Goal: Obtain resource: Download file/media

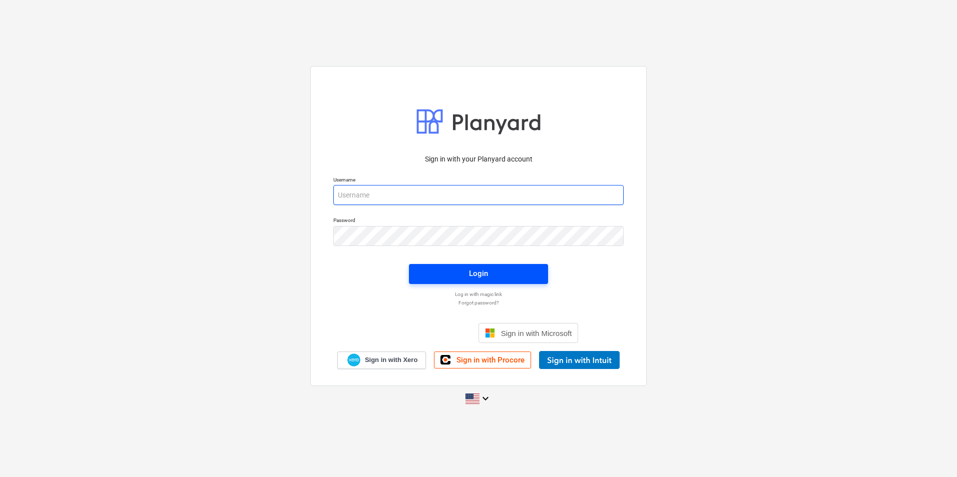
type input "[PERSON_NAME][EMAIL_ADDRESS][DOMAIN_NAME]"
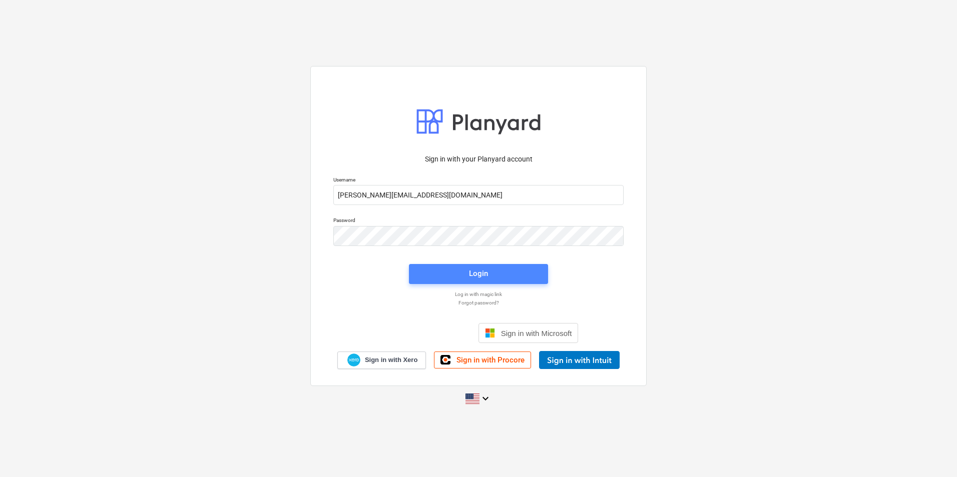
click at [497, 275] on span "Login" at bounding box center [478, 273] width 115 height 13
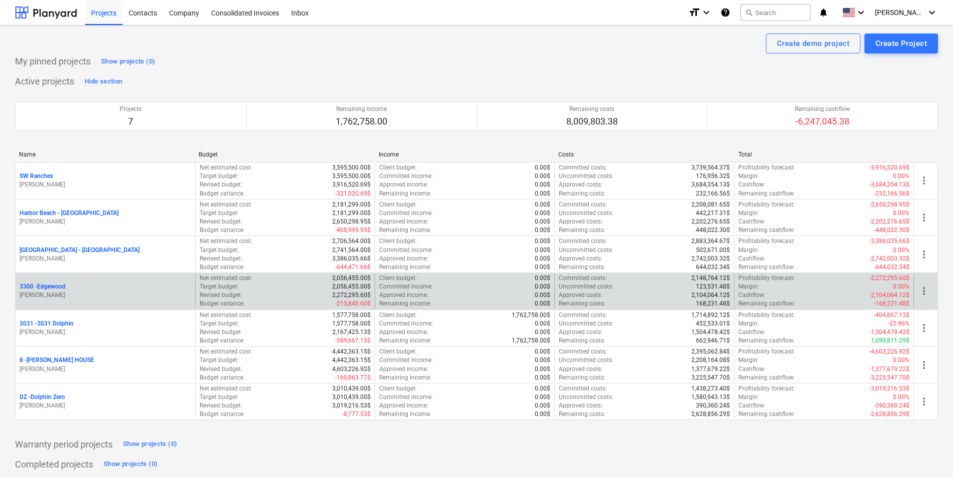
drag, startPoint x: 37, startPoint y: 286, endPoint x: 48, endPoint y: 291, distance: 11.9
click at [37, 286] on p "3300 - [GEOGRAPHIC_DATA]" at bounding box center [43, 287] width 46 height 9
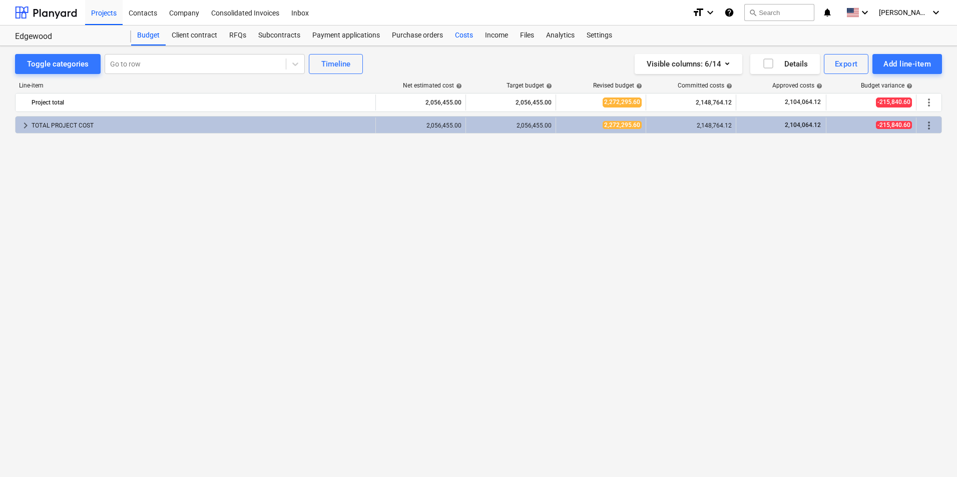
click at [474, 37] on div "Costs" at bounding box center [464, 36] width 30 height 20
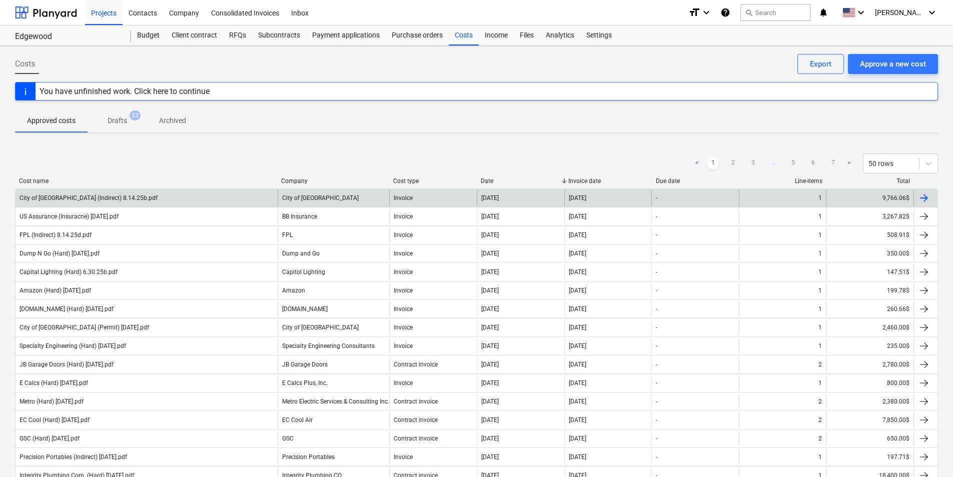
click at [183, 196] on div "City of [GEOGRAPHIC_DATA] (Indirect) 8.14.25b.pdf" at bounding box center [147, 198] width 262 height 16
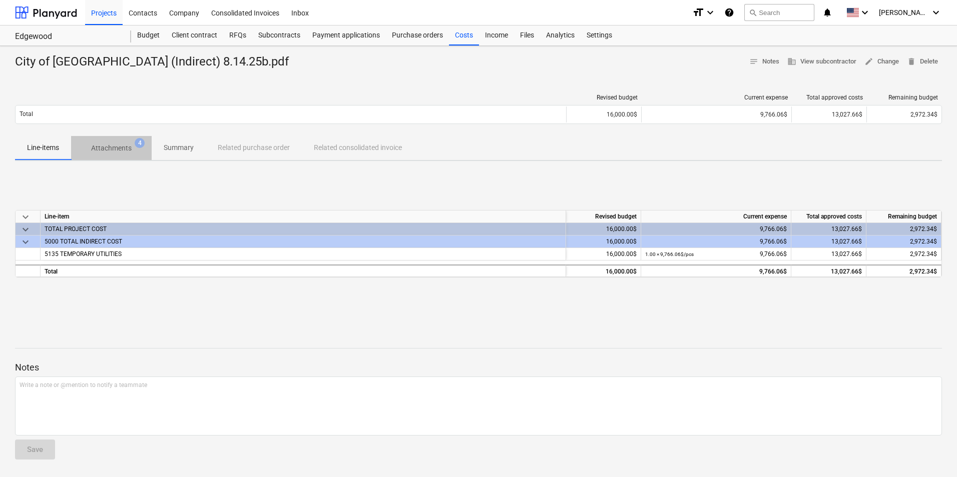
click at [122, 145] on p "Attachments" at bounding box center [111, 148] width 41 height 11
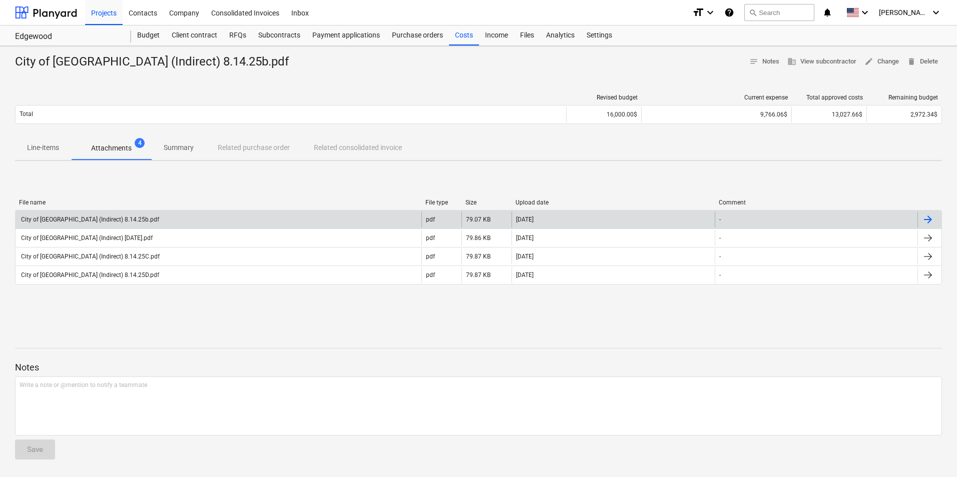
click at [153, 217] on div "City of [GEOGRAPHIC_DATA] (Indirect) 8.14.25b.pdf" at bounding box center [219, 220] width 406 height 16
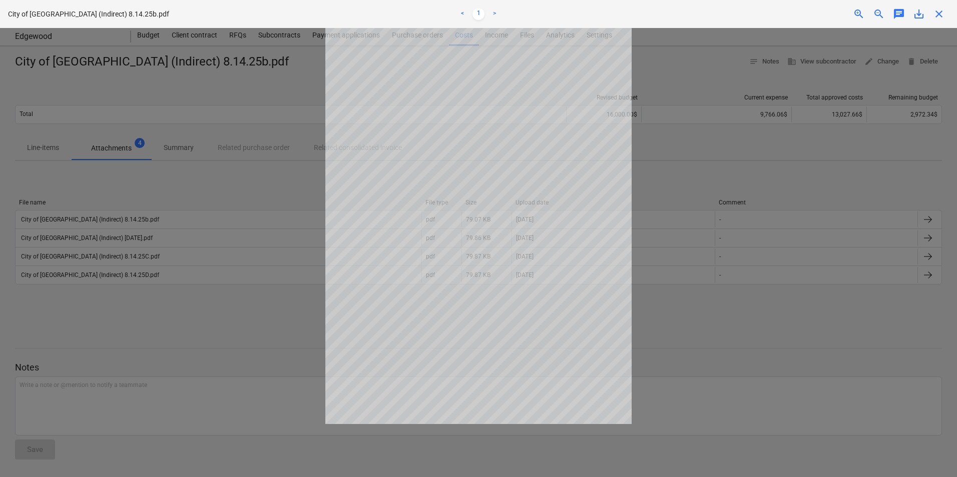
click at [942, 10] on span "close" at bounding box center [939, 14] width 12 height 12
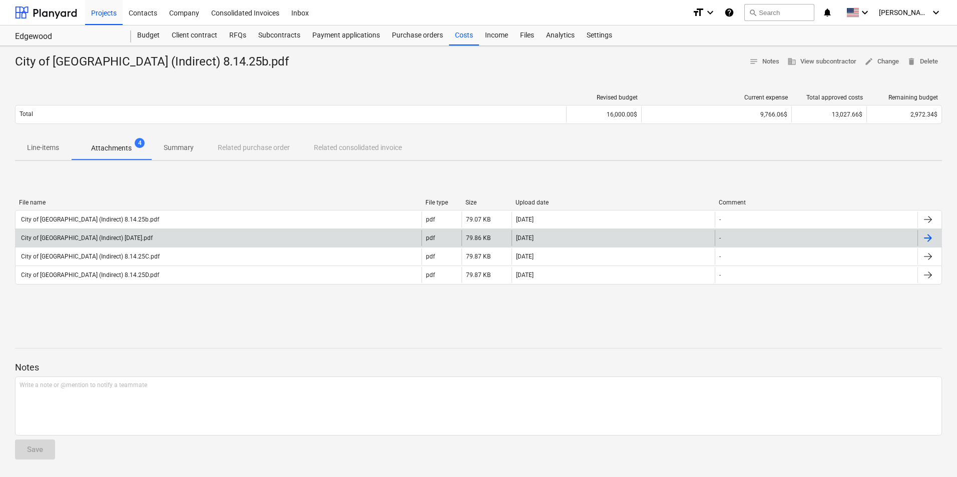
click at [137, 236] on div "City of [GEOGRAPHIC_DATA] (Indirect) [DATE].pdf" at bounding box center [86, 238] width 133 height 7
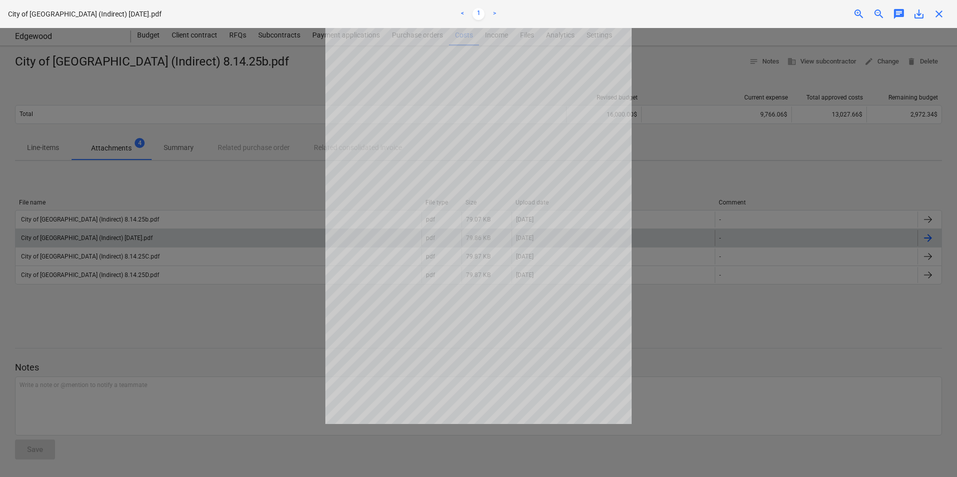
drag, startPoint x: 941, startPoint y: 14, endPoint x: 497, endPoint y: 98, distance: 451.6
click at [940, 14] on span "close" at bounding box center [939, 14] width 12 height 12
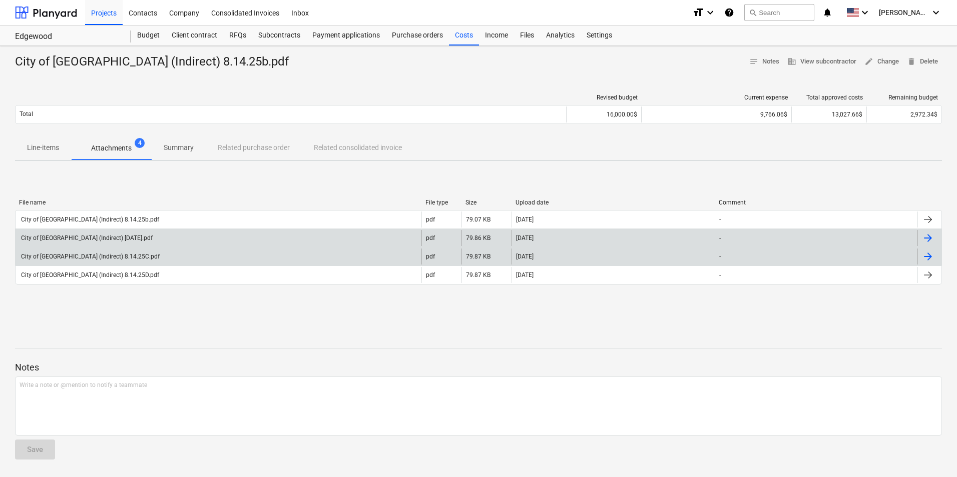
click at [128, 260] on div "City of [GEOGRAPHIC_DATA] (Indirect) 8.14.25C.pdf" at bounding box center [90, 256] width 140 height 7
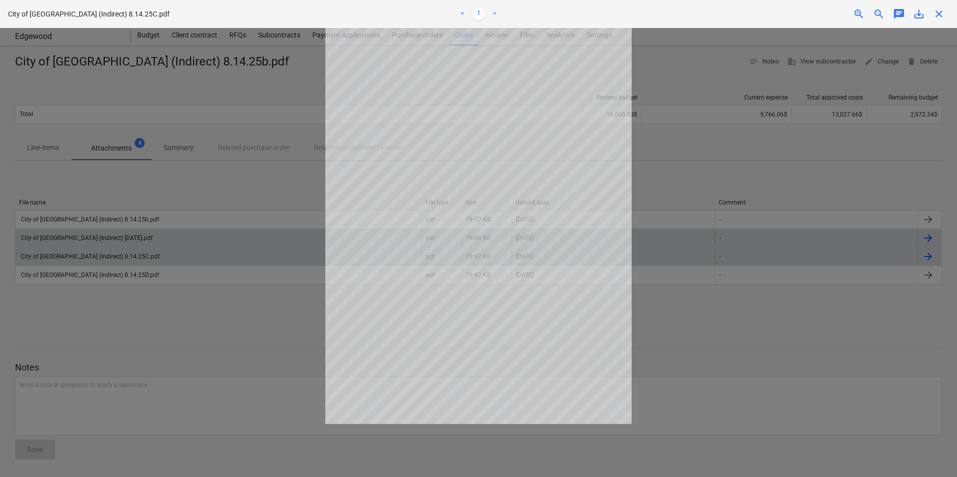
click at [937, 18] on span "close" at bounding box center [939, 14] width 12 height 12
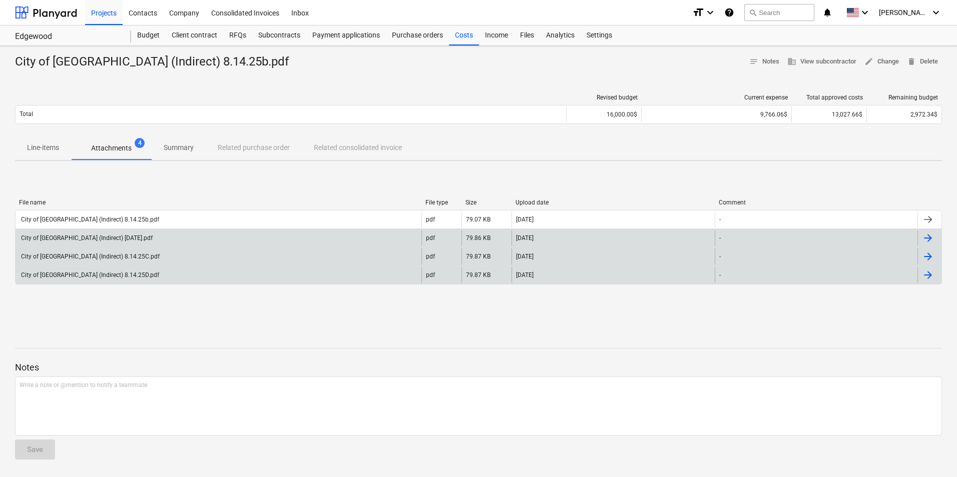
click at [137, 275] on div "City of [GEOGRAPHIC_DATA] (Indirect) 8.14.25D.pdf" at bounding box center [90, 275] width 140 height 7
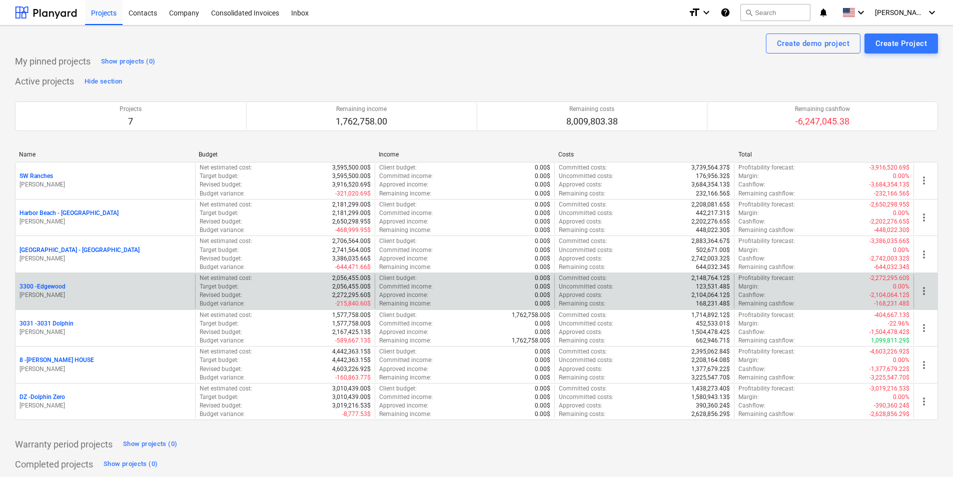
click at [46, 286] on p "3300 - [GEOGRAPHIC_DATA]" at bounding box center [43, 287] width 46 height 9
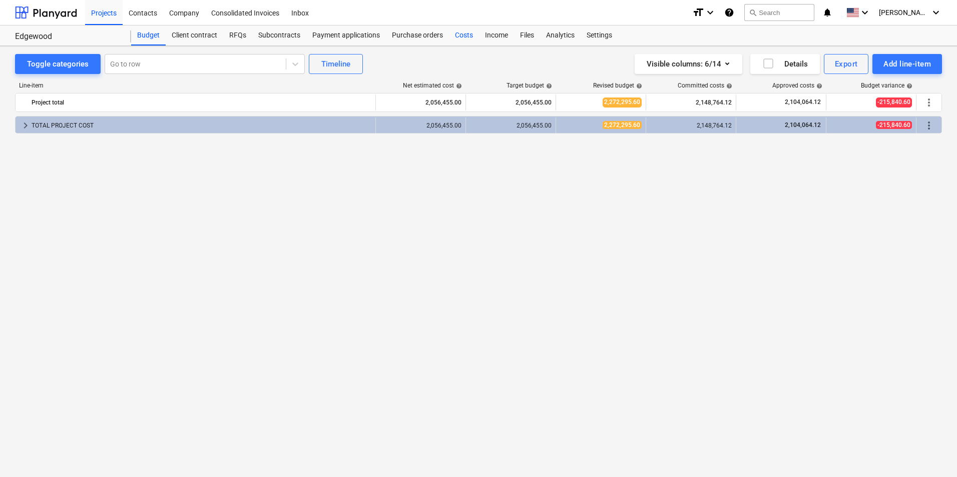
click at [465, 37] on div "Costs" at bounding box center [464, 36] width 30 height 20
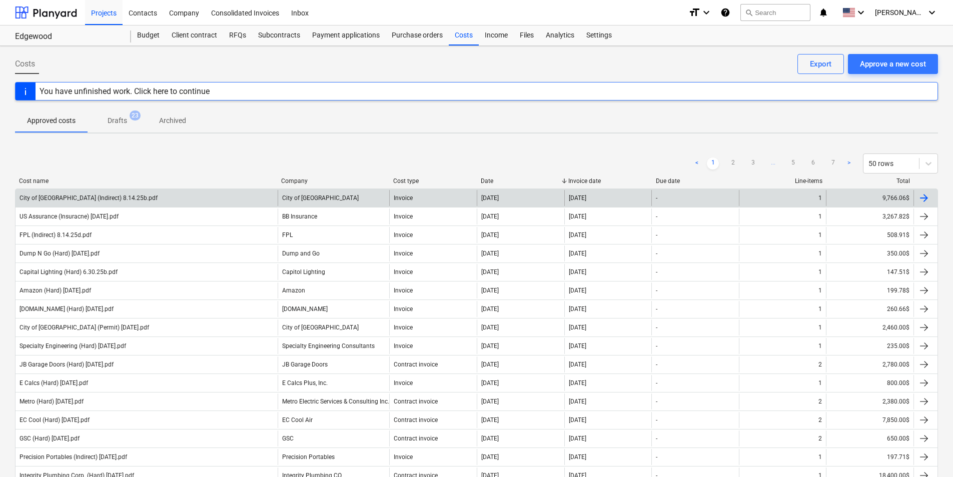
click at [156, 205] on div "City of [GEOGRAPHIC_DATA] (Indirect) 8.14.25b.pdf" at bounding box center [147, 198] width 262 height 16
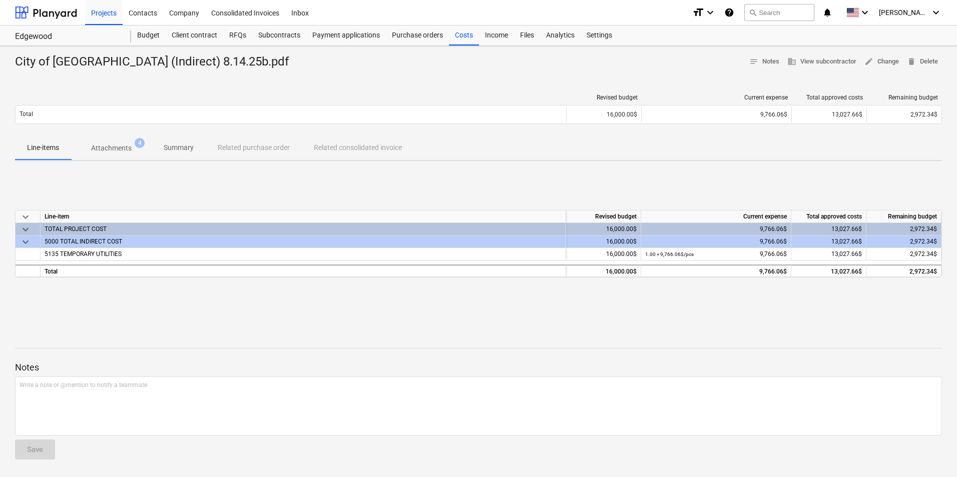
click at [136, 143] on span "4" at bounding box center [140, 143] width 10 height 10
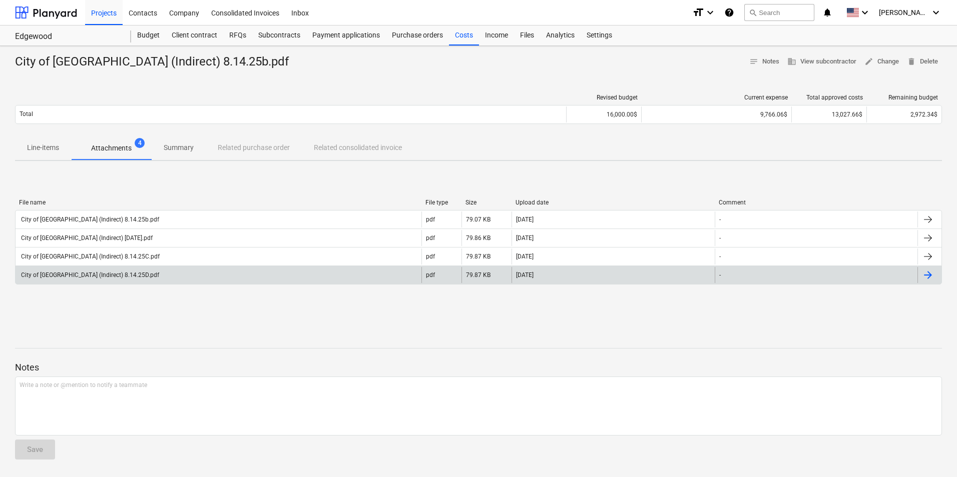
click at [105, 269] on div "City of [GEOGRAPHIC_DATA] (Indirect) 8.14.25D.pdf" at bounding box center [219, 275] width 406 height 16
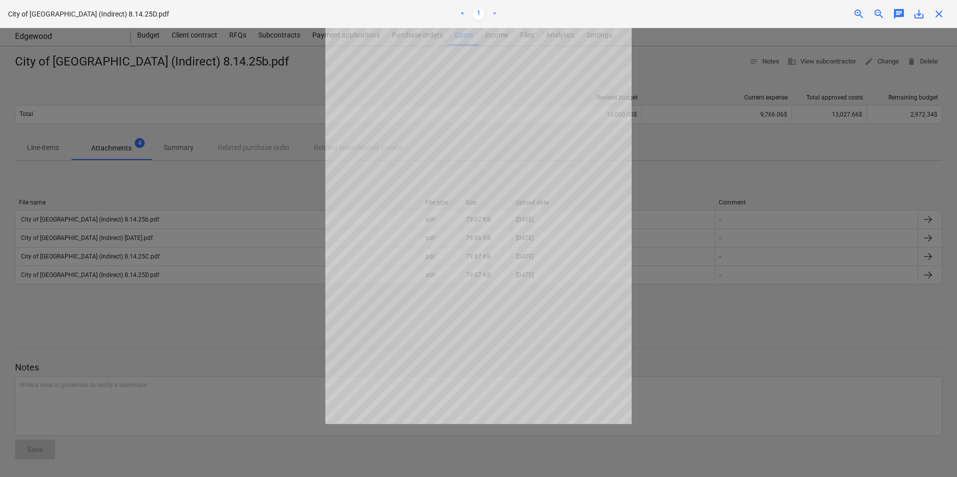
click at [941, 15] on span "close" at bounding box center [939, 14] width 12 height 12
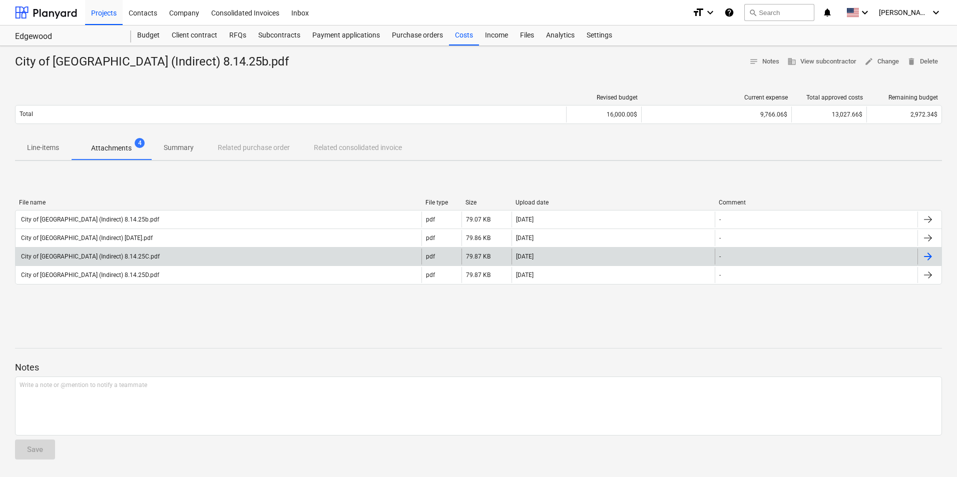
click at [144, 259] on div "City of [GEOGRAPHIC_DATA] (Indirect) 8.14.25C.pdf" at bounding box center [219, 257] width 406 height 16
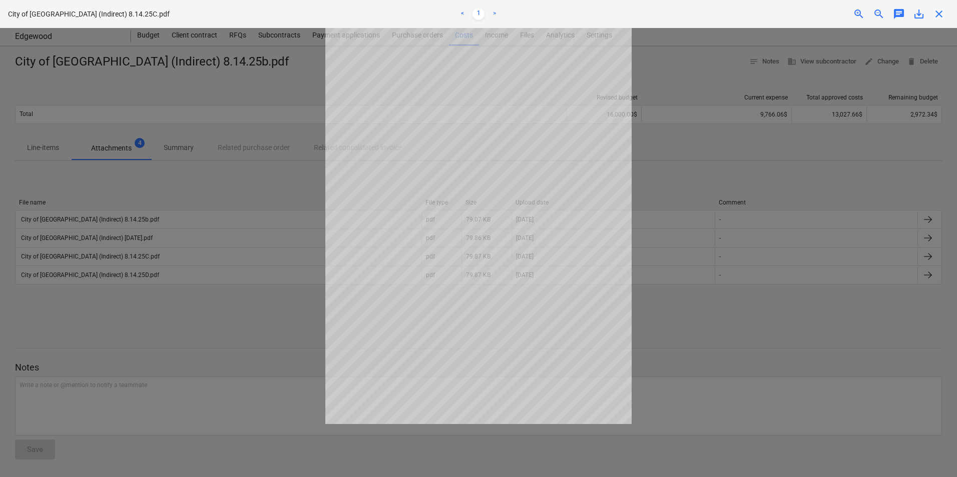
click at [938, 15] on span "close" at bounding box center [939, 14] width 12 height 12
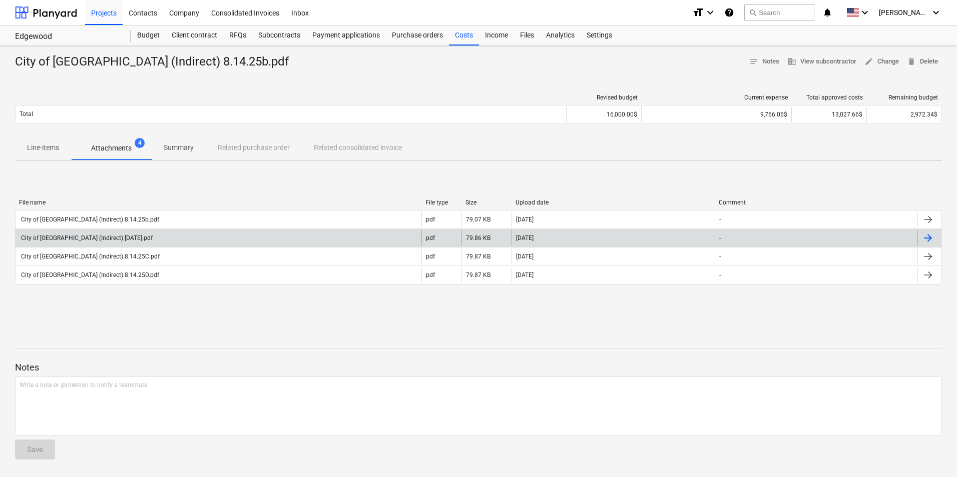
click at [154, 237] on div "City of [GEOGRAPHIC_DATA] (Indirect) [DATE].pdf" at bounding box center [219, 238] width 406 height 16
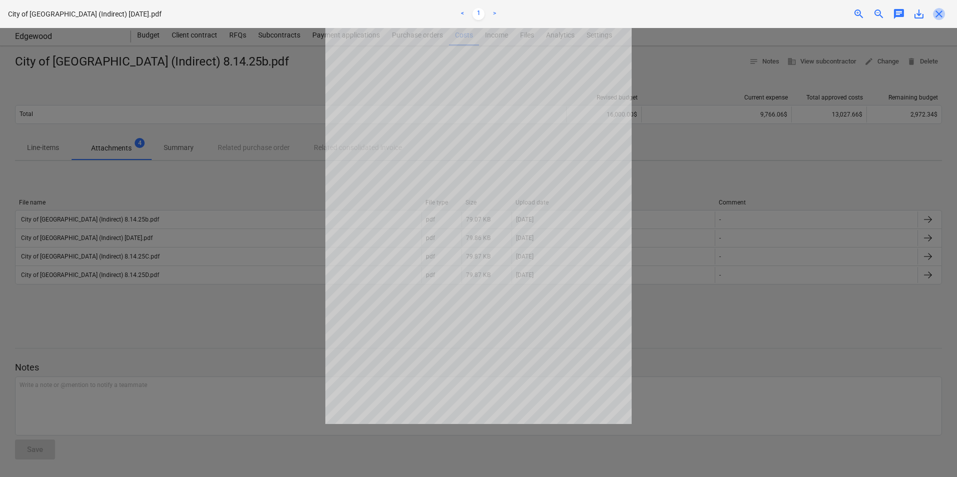
click at [940, 17] on span "close" at bounding box center [939, 14] width 12 height 12
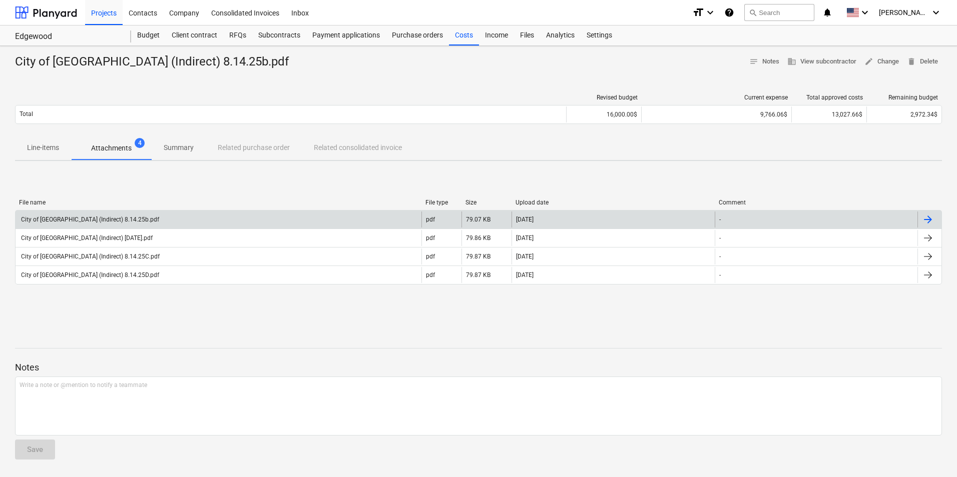
click at [247, 221] on div "City of [GEOGRAPHIC_DATA] (Indirect) 8.14.25b.pdf" at bounding box center [219, 220] width 406 height 16
